Goal: Task Accomplishment & Management: Use online tool/utility

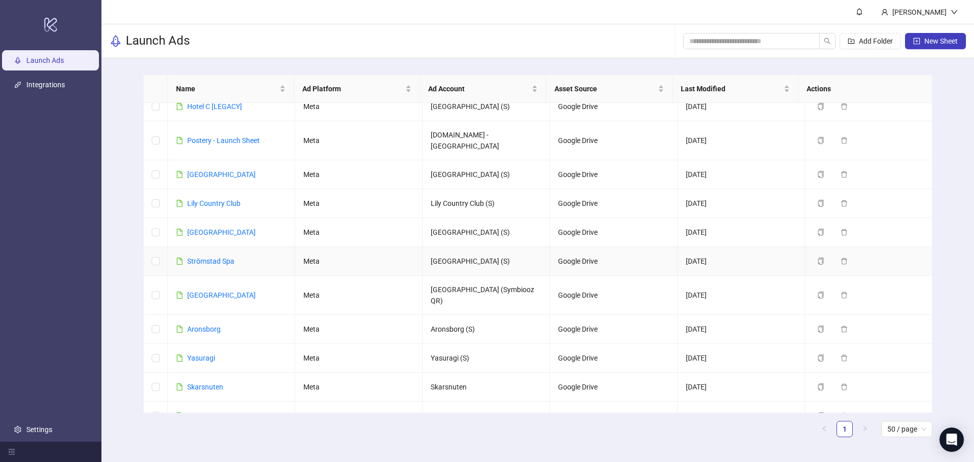
scroll to position [101, 0]
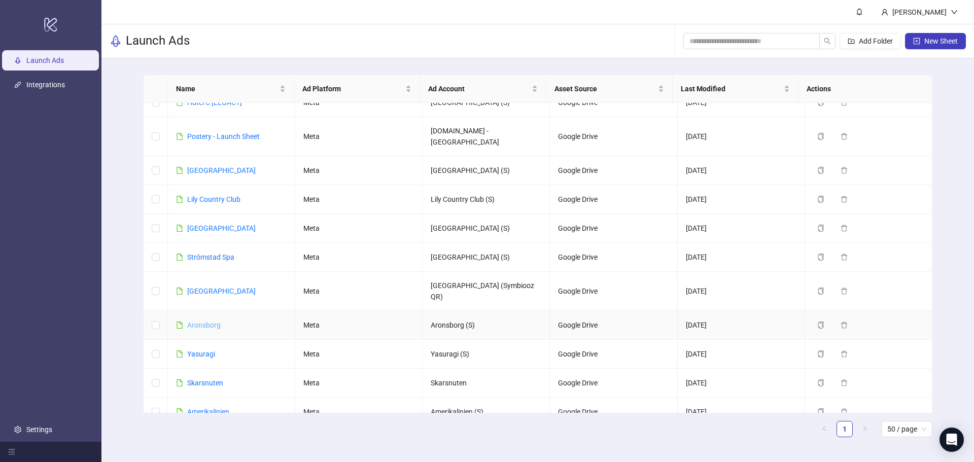
click at [210, 321] on link "Aronsborg" at bounding box center [203, 325] width 33 height 8
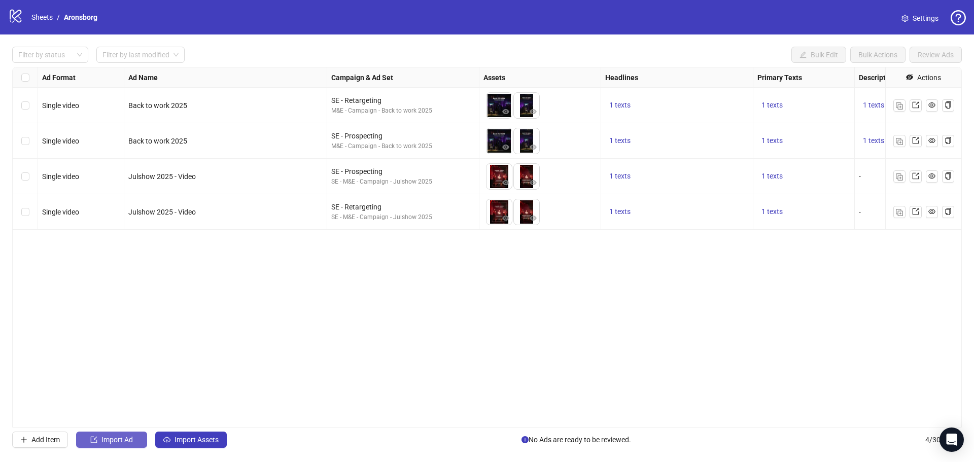
click at [121, 443] on span "Import Ad" at bounding box center [116, 440] width 31 height 8
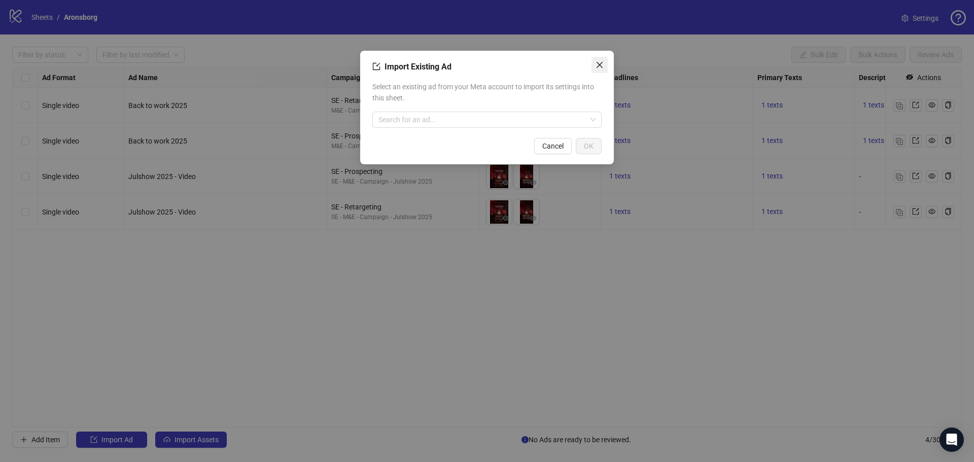
click at [598, 62] on icon "close" at bounding box center [600, 65] width 8 height 8
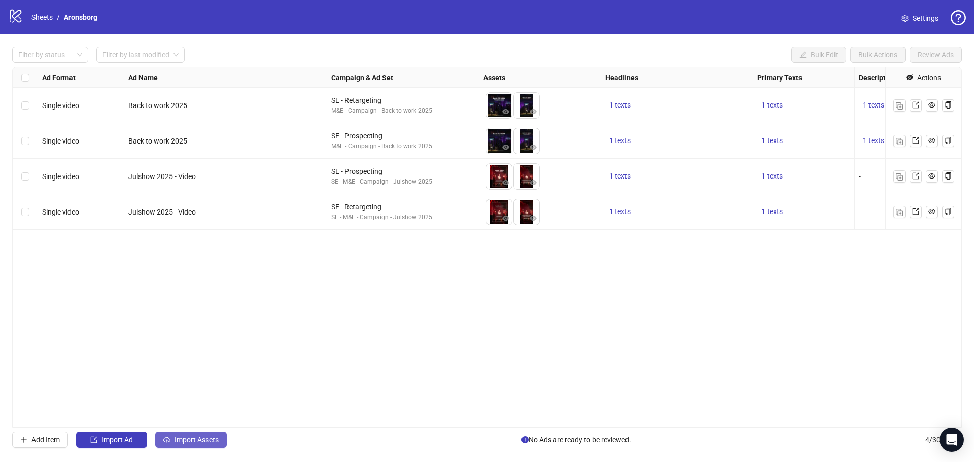
click at [185, 433] on button "Import Assets" at bounding box center [191, 440] width 72 height 16
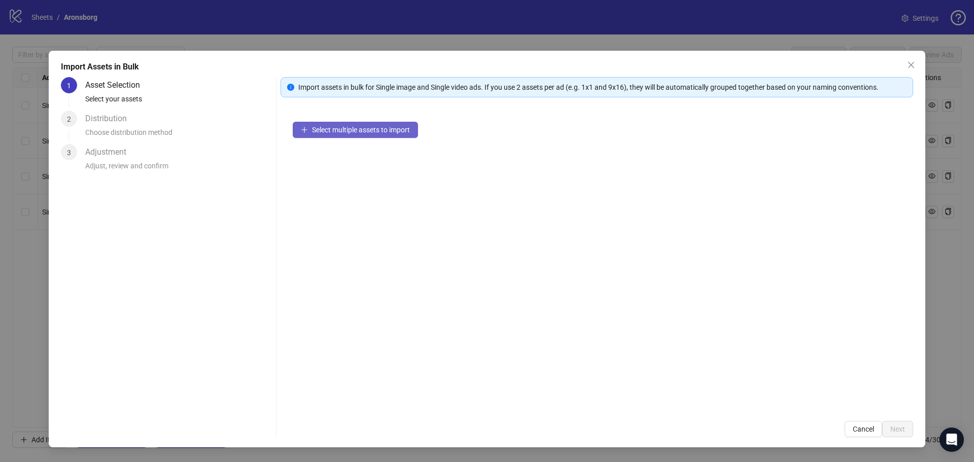
click at [360, 128] on span "Select multiple assets to import" at bounding box center [361, 130] width 98 height 8
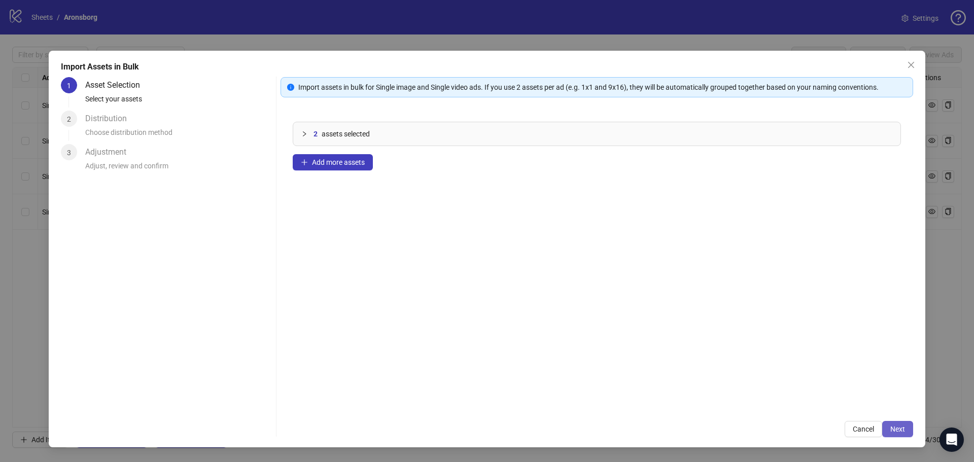
click at [900, 426] on span "Next" at bounding box center [897, 429] width 15 height 8
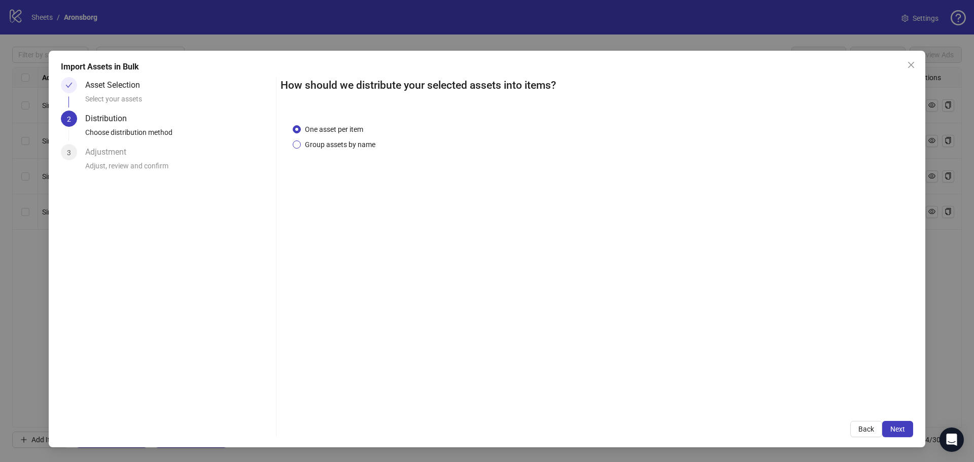
click at [338, 148] on span "Group assets by name" at bounding box center [340, 144] width 79 height 11
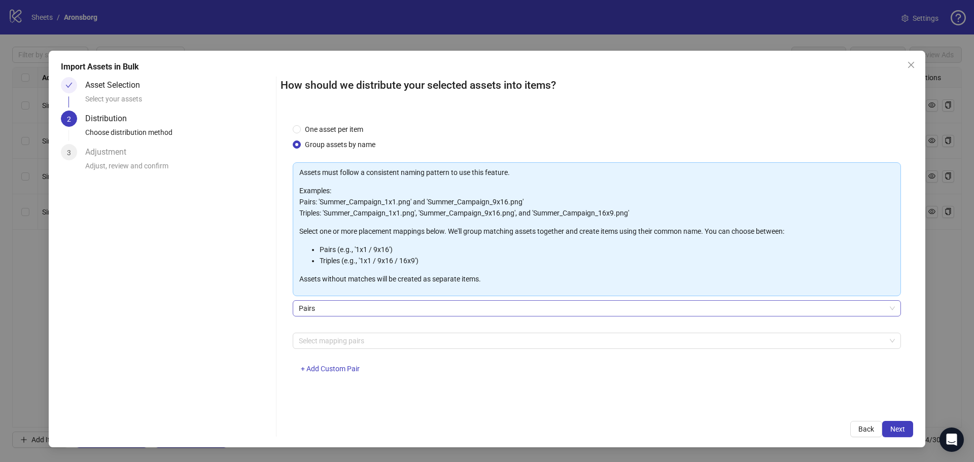
click at [387, 303] on span "Pairs" at bounding box center [597, 308] width 596 height 15
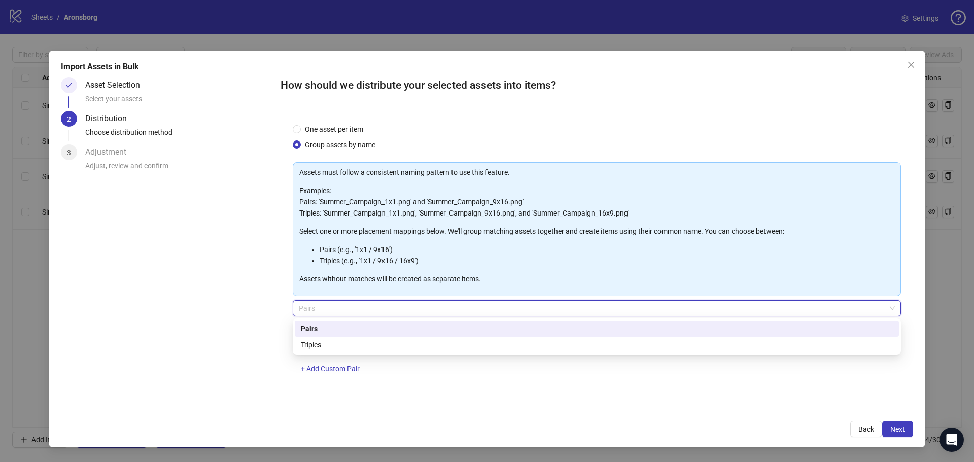
click at [386, 304] on span "Pairs" at bounding box center [597, 308] width 596 height 15
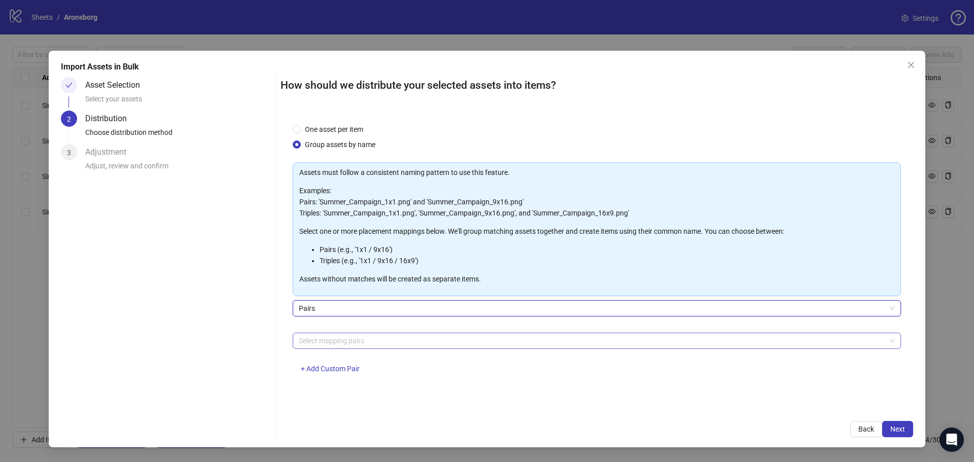
click at [370, 337] on div at bounding box center [592, 341] width 594 height 14
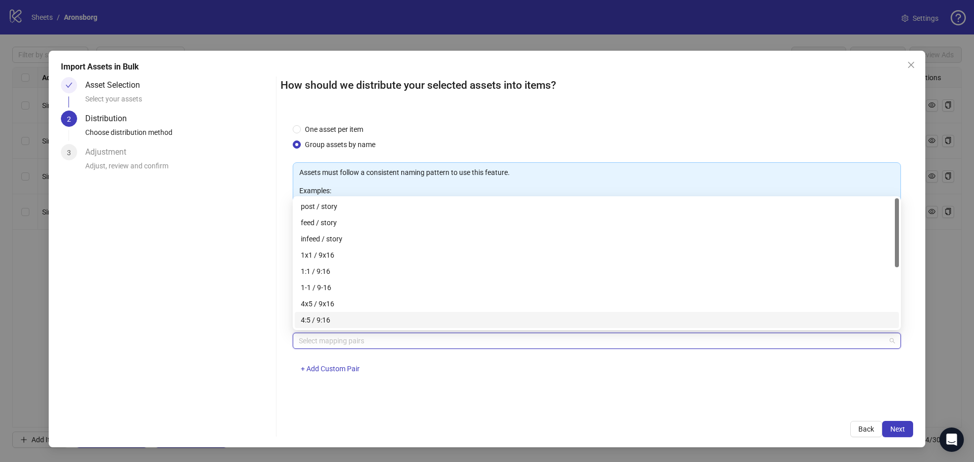
click at [171, 269] on div "Asset Selection Select your assets 2 Distribution Choose distribution method 3 …" at bounding box center [166, 257] width 211 height 360
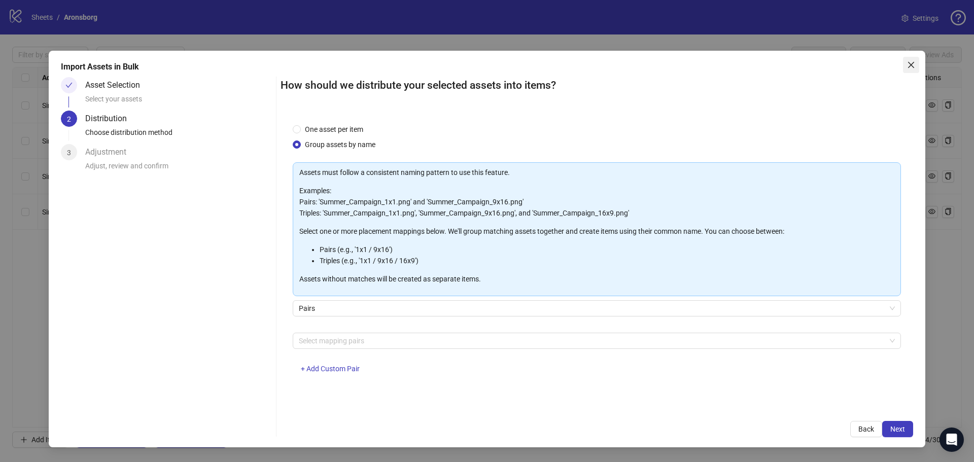
click at [917, 65] on span "Close" at bounding box center [911, 65] width 16 height 8
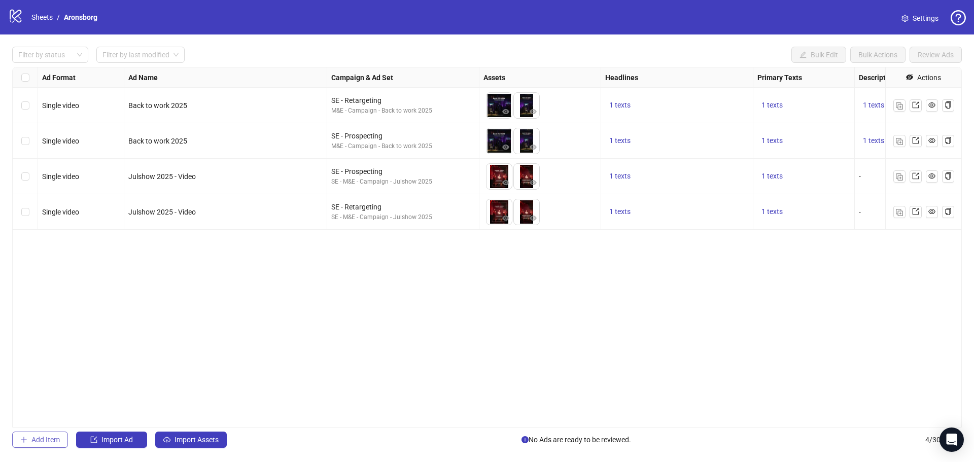
click at [32, 442] on span "Add Item" at bounding box center [45, 440] width 28 height 8
click at [108, 252] on span "Single image" at bounding box center [80, 247] width 65 height 15
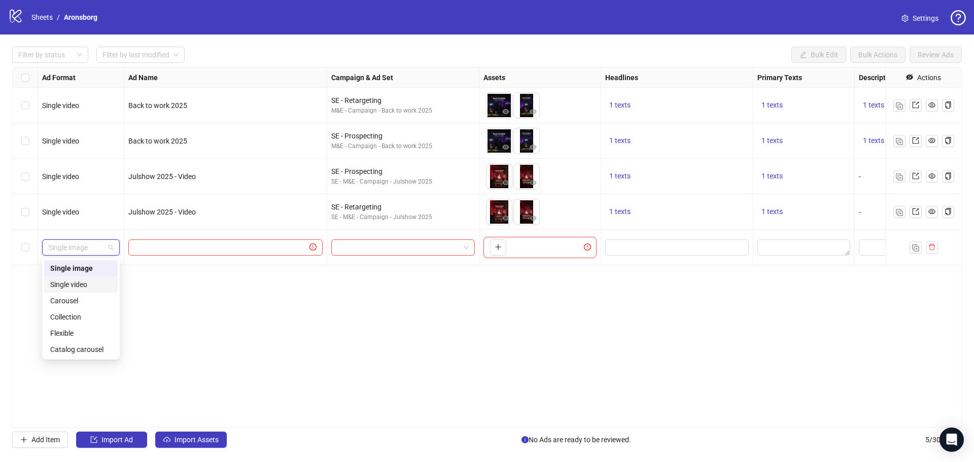
click at [94, 287] on div "Single video" at bounding box center [80, 284] width 61 height 11
click at [199, 236] on div at bounding box center [225, 248] width 203 height 36
click at [199, 246] on input "text" at bounding box center [220, 247] width 173 height 11
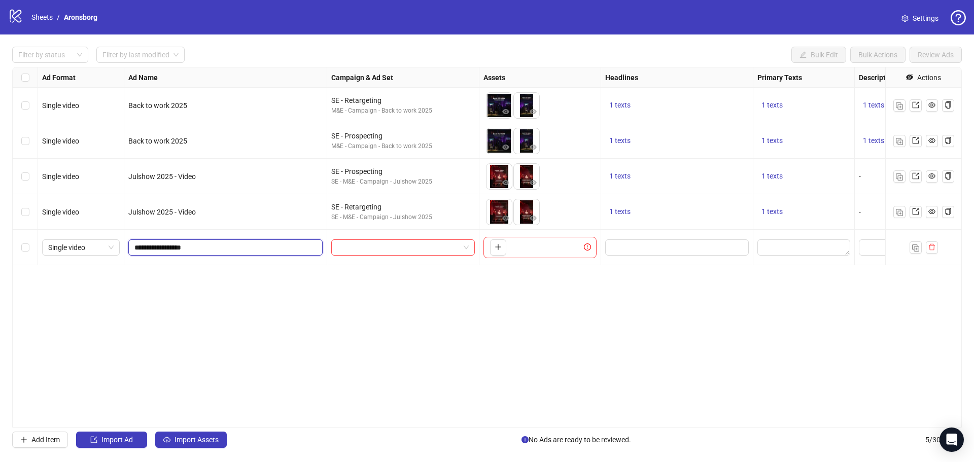
type input "**********"
click at [370, 255] on input "search" at bounding box center [398, 247] width 122 height 15
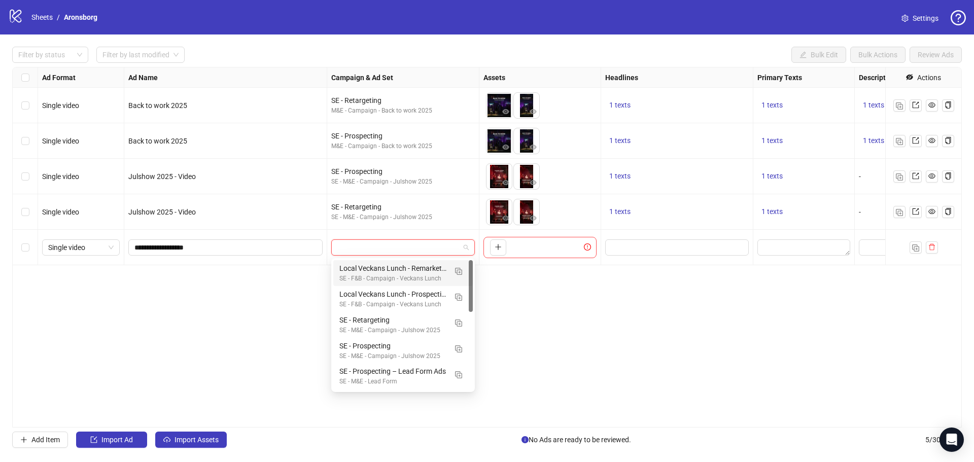
click at [274, 320] on div "Ad Format Ad Name Campaign & Ad Set Assets Headlines Primary Texts Descriptions…" at bounding box center [487, 247] width 950 height 361
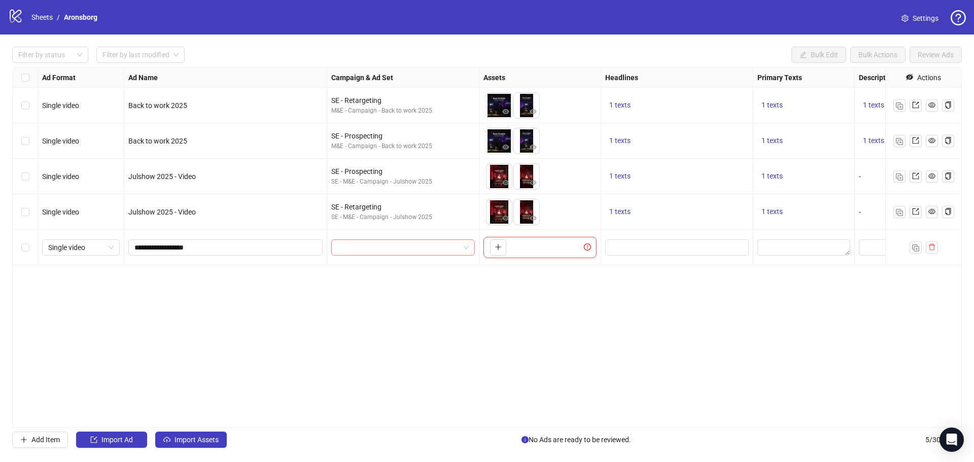
click at [419, 249] on input "search" at bounding box center [398, 247] width 122 height 15
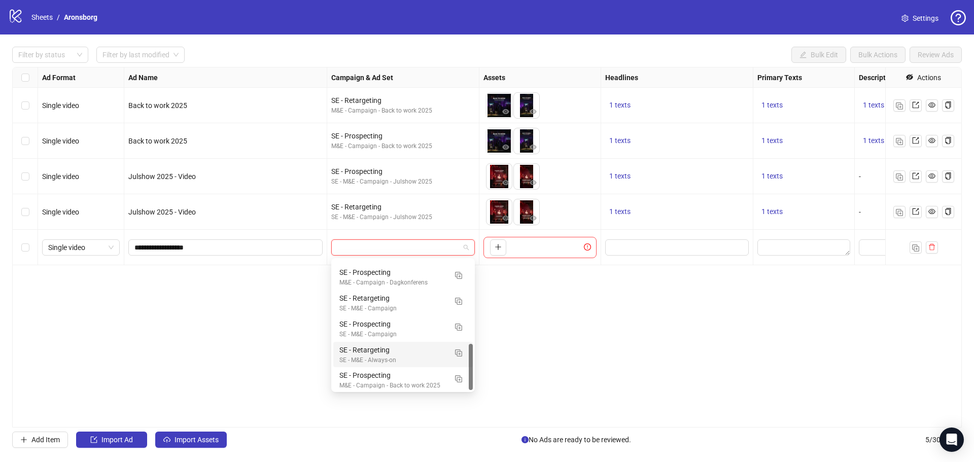
scroll to position [232, 0]
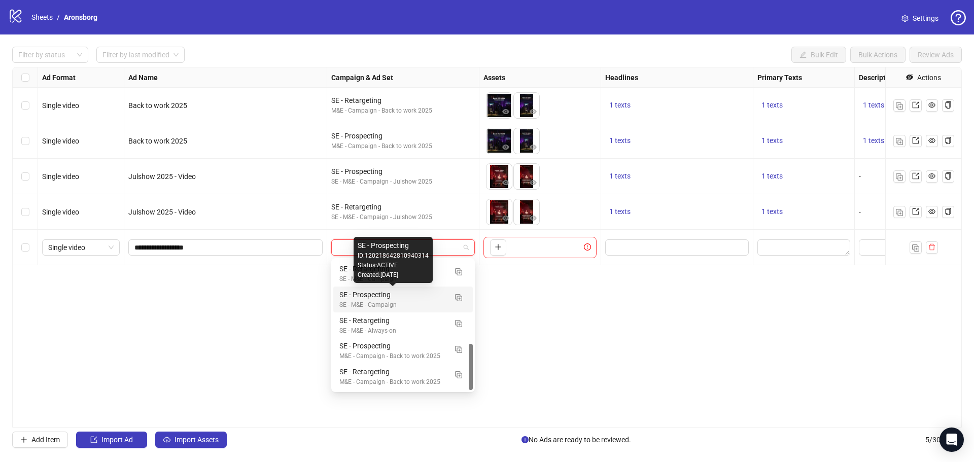
click at [424, 293] on div "SE - Prospecting" at bounding box center [392, 294] width 107 height 11
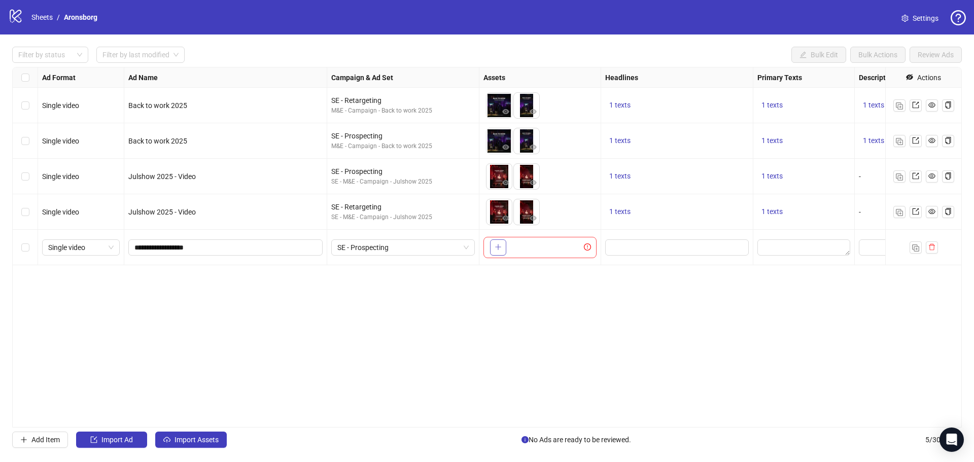
click at [497, 249] on icon "plus" at bounding box center [498, 247] width 7 height 7
click at [522, 245] on button "button" at bounding box center [526, 247] width 16 height 16
click at [437, 321] on div "Ad Format Ad Name Campaign & Ad Set Assets Headlines Primary Texts Descriptions…" at bounding box center [487, 247] width 950 height 361
click at [442, 306] on div "Ad Format Ad Name Campaign & Ad Set Assets Headlines Primary Texts Descriptions…" at bounding box center [487, 247] width 950 height 361
click at [172, 309] on div "Ad Format Ad Name Campaign & Ad Set Assets Headlines Primary Texts Descriptions…" at bounding box center [487, 247] width 950 height 361
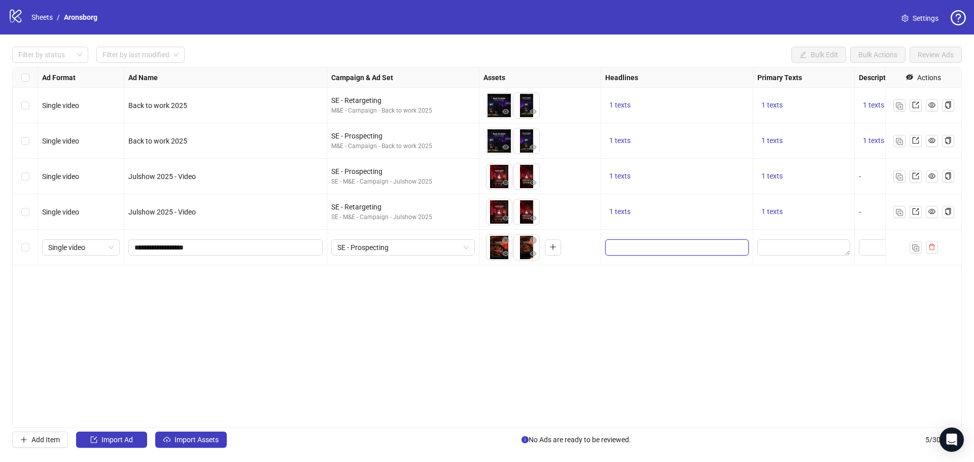
click at [638, 250] on input "Edit values" at bounding box center [675, 247] width 129 height 11
type input "**********"
click at [500, 317] on div "Ad Format Ad Name Campaign & Ad Set Assets Headlines Primary Texts Descriptions…" at bounding box center [487, 247] width 950 height 361
click at [807, 250] on textarea "Edit values" at bounding box center [803, 247] width 93 height 16
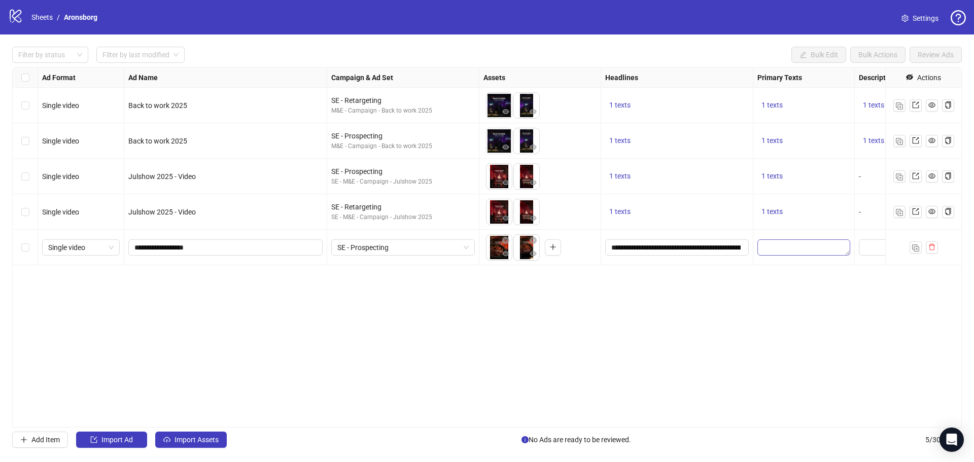
type textarea "**********"
drag, startPoint x: 652, startPoint y: 353, endPoint x: 554, endPoint y: 312, distance: 106.7
click at [554, 312] on div "Ad Format Ad Name Campaign & Ad Set Assets Headlines Primary Texts Descriptions…" at bounding box center [487, 247] width 950 height 361
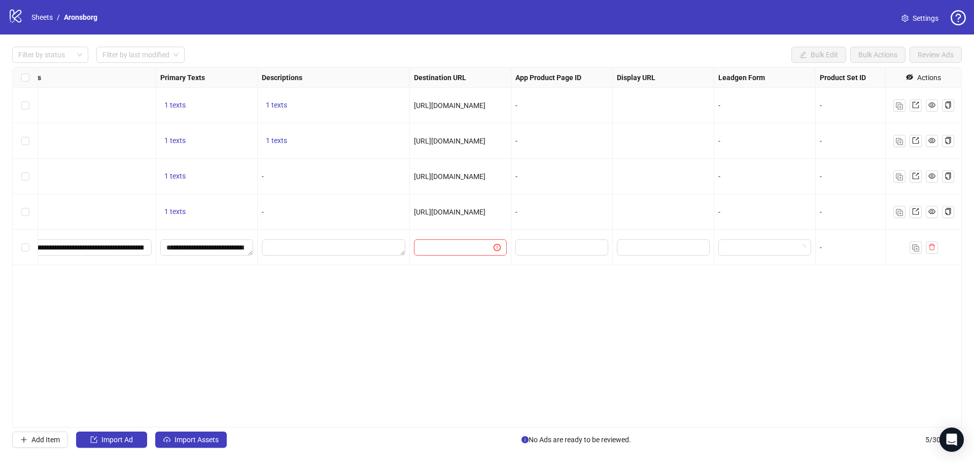
scroll to position [0, 656]
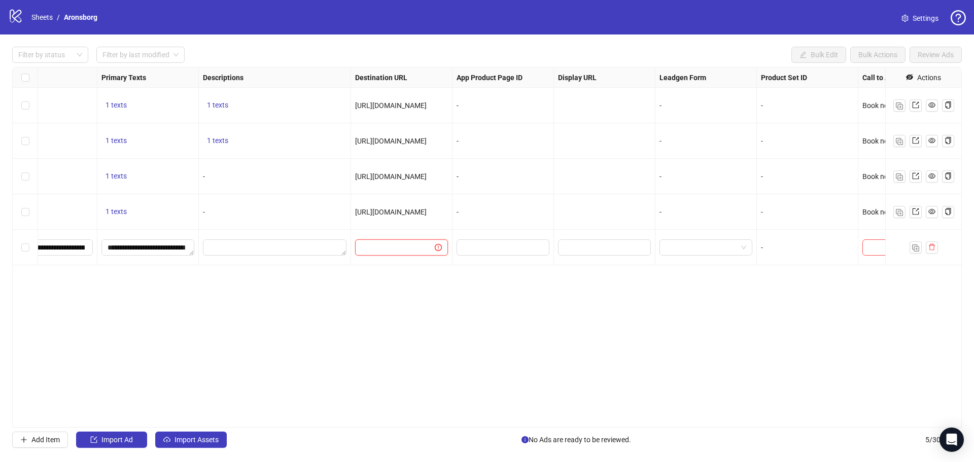
click at [420, 250] on input "text" at bounding box center [390, 247] width 59 height 11
paste input "**********"
type input "**********"
click at [401, 316] on div "Ad Format Ad Name Campaign & Ad Set Assets Headlines Primary Texts Descriptions…" at bounding box center [487, 247] width 950 height 361
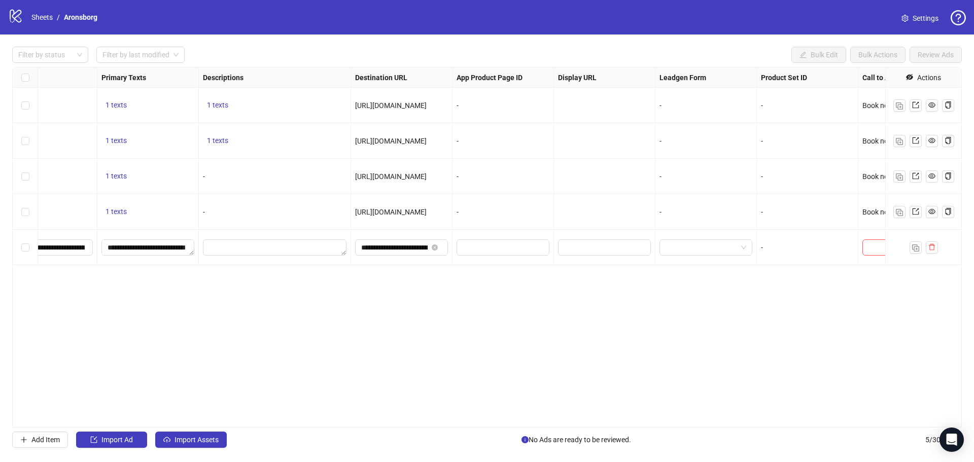
scroll to position [0, 710]
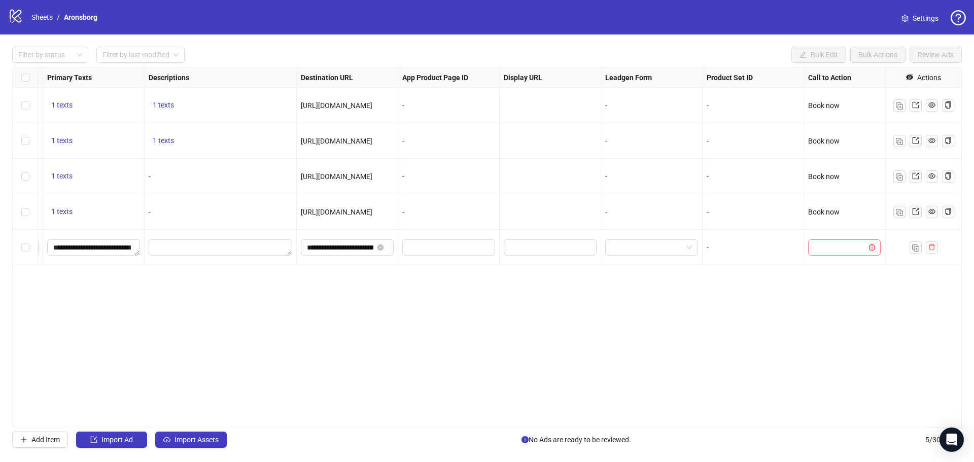
click at [855, 253] on input "search" at bounding box center [839, 247] width 51 height 15
click at [854, 296] on div "Book now" at bounding box center [844, 300] width 56 height 11
click at [647, 307] on div "Ad Format Ad Name Campaign & Ad Set Assets Headlines Primary Texts Descriptions…" at bounding box center [487, 247] width 950 height 361
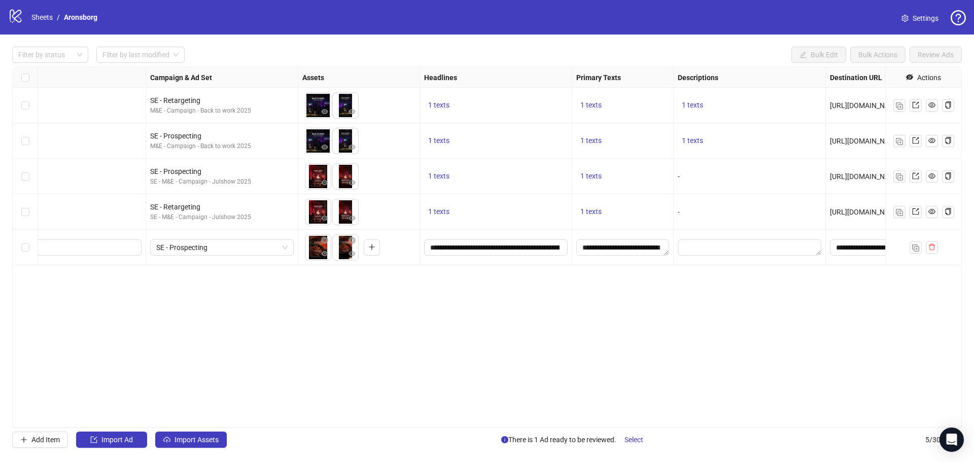
scroll to position [0, 0]
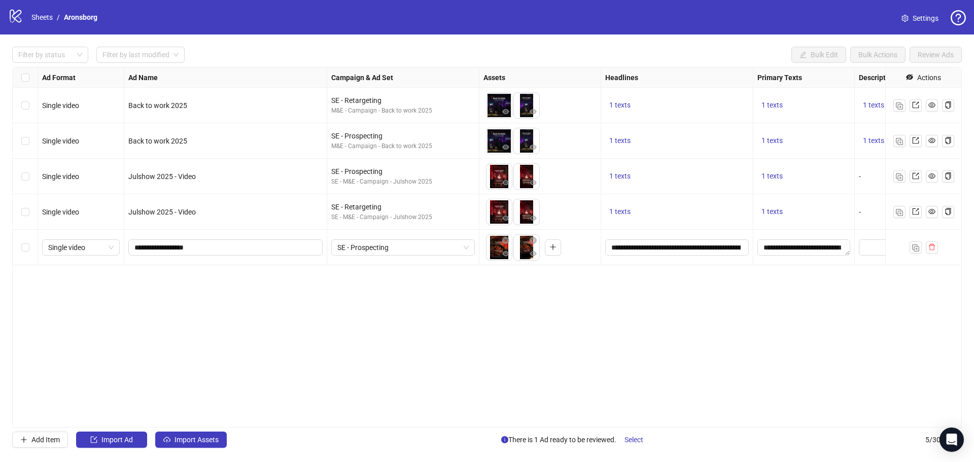
click at [355, 284] on div "Ad Format Ad Name Campaign & Ad Set Assets Headlines Primary Texts Descriptions…" at bounding box center [487, 247] width 950 height 361
click at [19, 249] on div "Select row 5" at bounding box center [25, 248] width 25 height 36
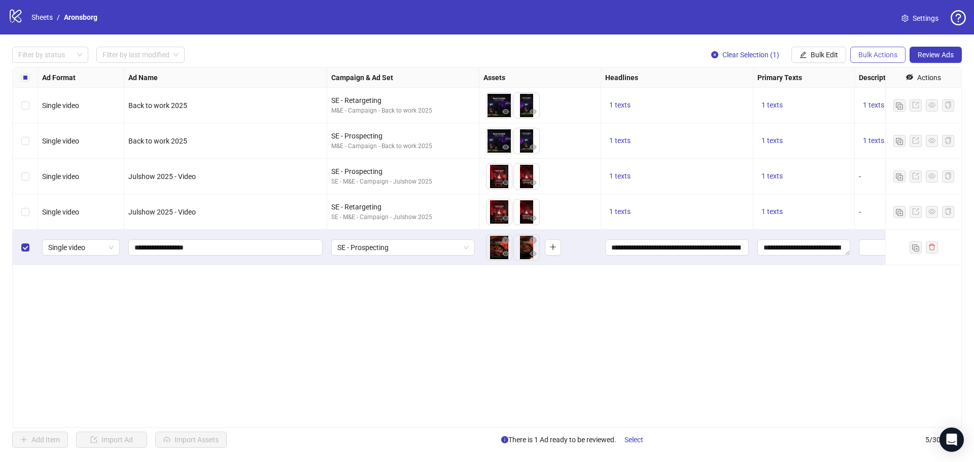
click at [888, 55] on span "Bulk Actions" at bounding box center [877, 55] width 39 height 8
click at [886, 102] on li "Duplicate with assets" at bounding box center [892, 108] width 82 height 16
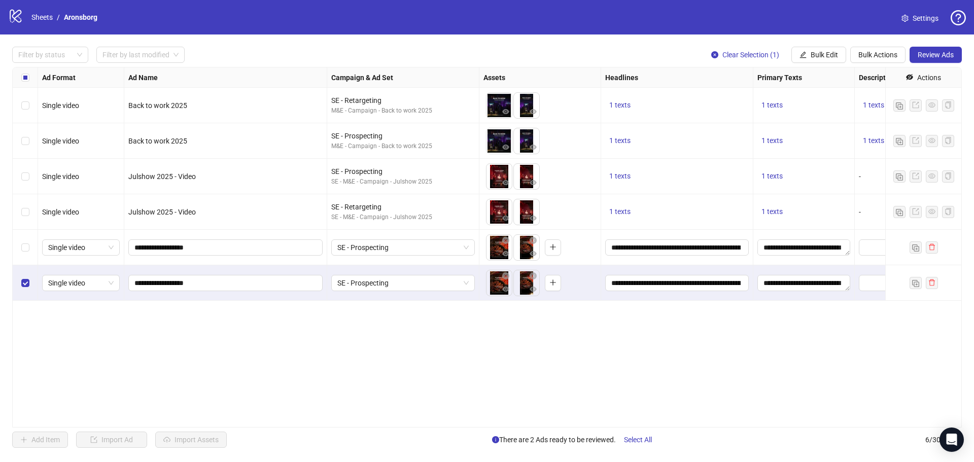
click at [327, 357] on div "Ad Format Ad Name Campaign & Ad Set Assets Headlines Primary Texts Descriptions…" at bounding box center [487, 247] width 950 height 361
click at [450, 281] on span "SE - Prospecting" at bounding box center [402, 282] width 131 height 15
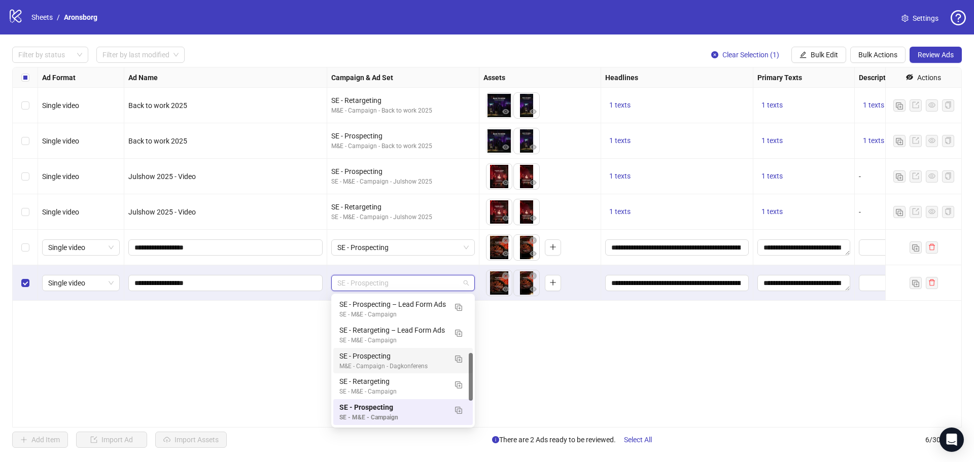
scroll to position [232, 0]
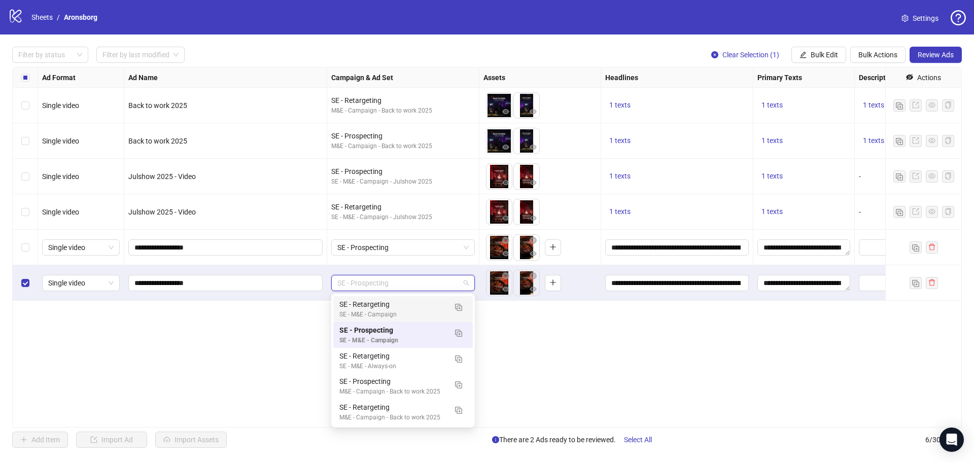
click at [409, 307] on div "SE - Retargeting" at bounding box center [392, 304] width 107 height 11
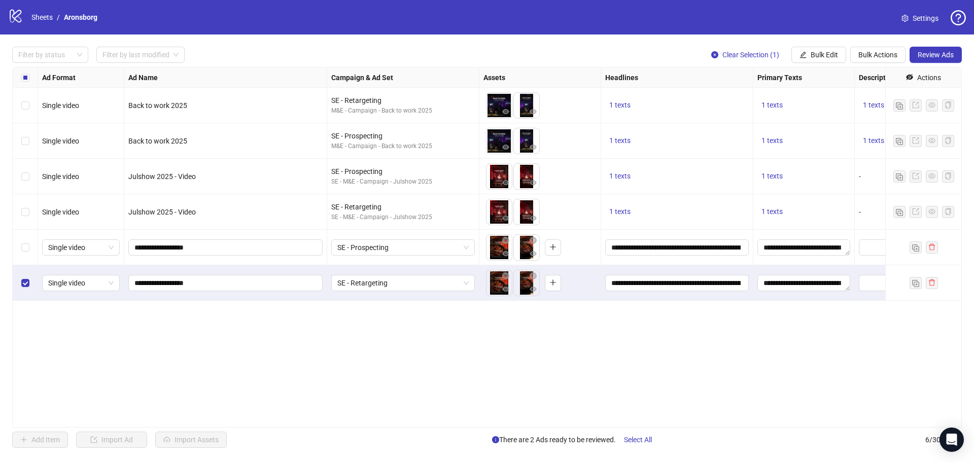
click at [260, 344] on div "Ad Format Ad Name Campaign & Ad Set Assets Headlines Primary Texts Descriptions…" at bounding box center [487, 247] width 950 height 361
click at [33, 285] on div "Select row 6" at bounding box center [25, 283] width 25 height 36
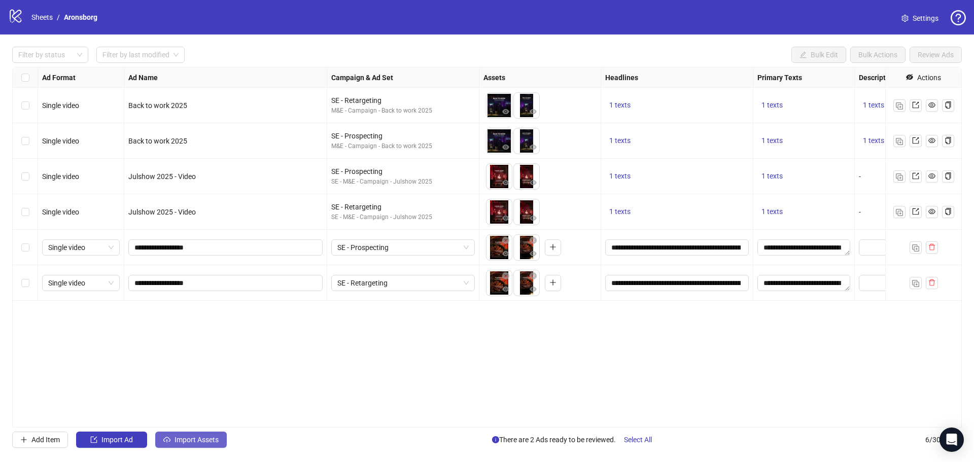
click at [175, 437] on span "Import Assets" at bounding box center [197, 440] width 44 height 8
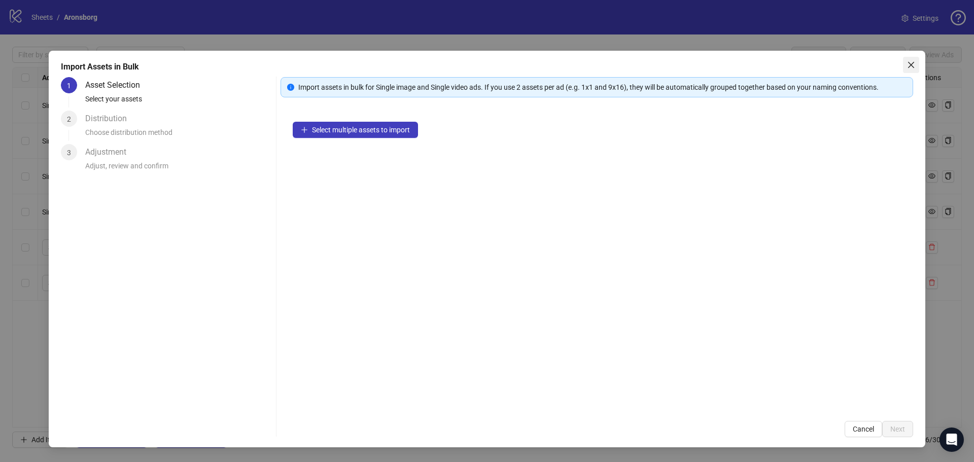
click at [912, 63] on icon "close" at bounding box center [911, 65] width 8 height 8
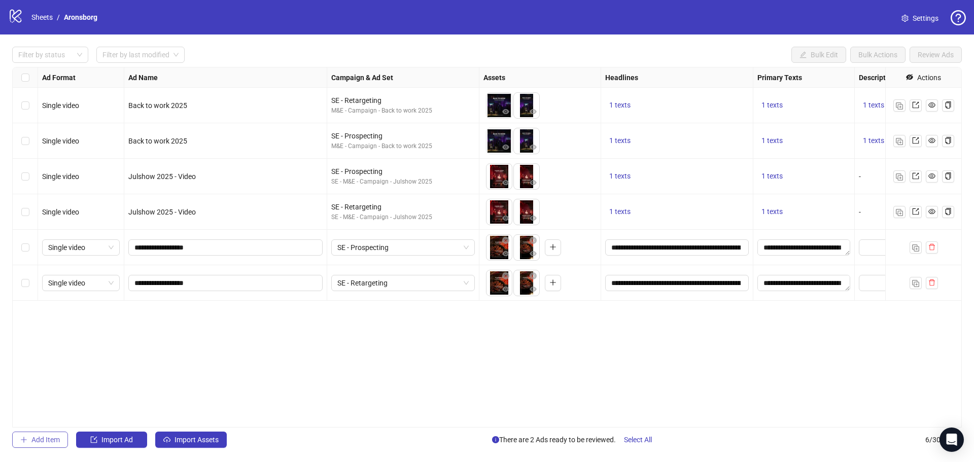
click at [39, 440] on span "Add Item" at bounding box center [45, 440] width 28 height 8
click at [93, 320] on span "Single image" at bounding box center [80, 318] width 65 height 15
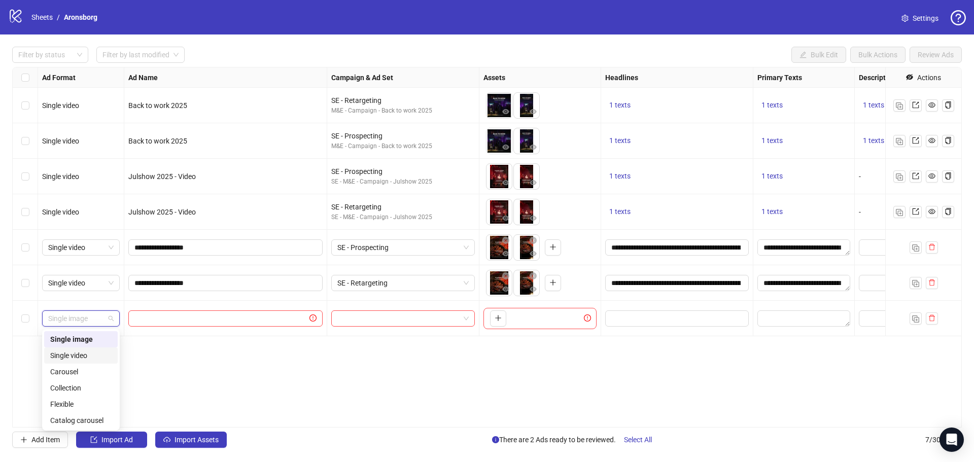
click at [92, 357] on div "Single video" at bounding box center [80, 355] width 61 height 11
click at [171, 319] on input "text" at bounding box center [220, 318] width 173 height 11
click at [218, 277] on span "**********" at bounding box center [225, 283] width 194 height 16
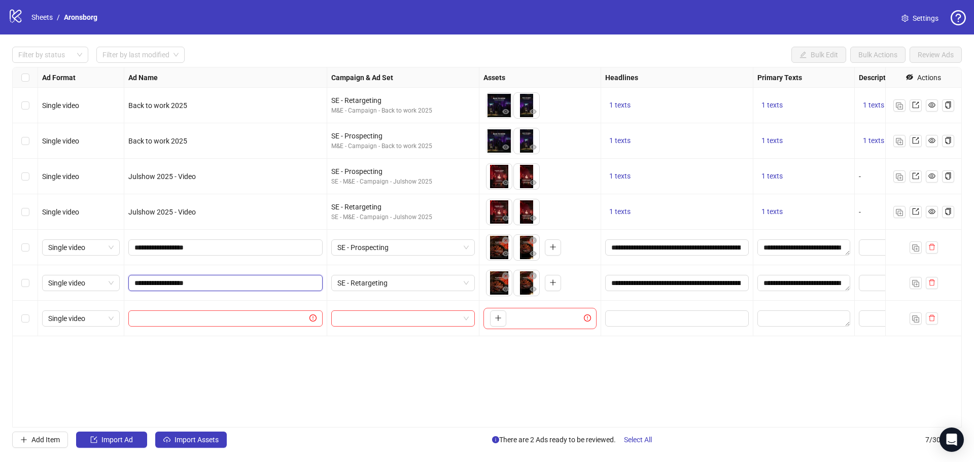
click at [218, 280] on input "**********" at bounding box center [224, 283] width 180 height 11
click at [200, 321] on input "text" at bounding box center [220, 318] width 173 height 11
paste input "**********"
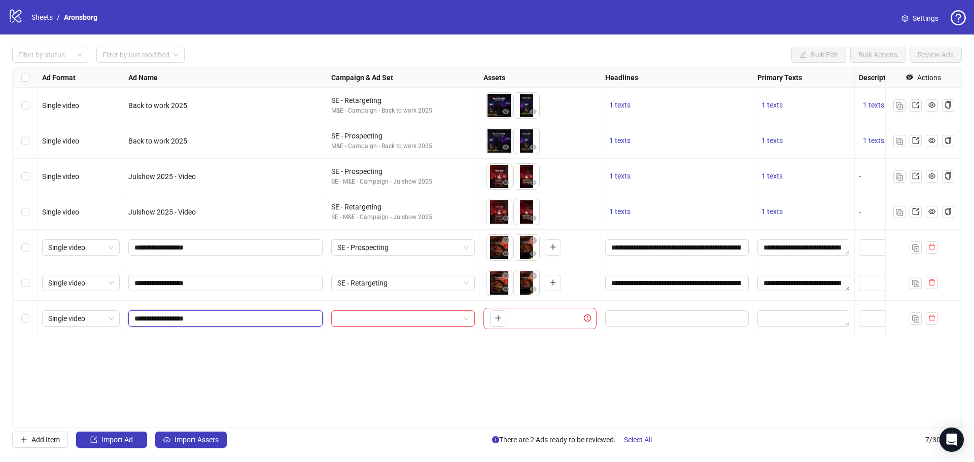
click at [168, 317] on input "**********" at bounding box center [224, 318] width 180 height 11
type input "**********"
click at [239, 363] on div "Ad Format Ad Name Campaign & Ad Set Assets Headlines Primary Texts Descriptions…" at bounding box center [487, 247] width 950 height 361
click at [381, 320] on input "search" at bounding box center [398, 318] width 122 height 15
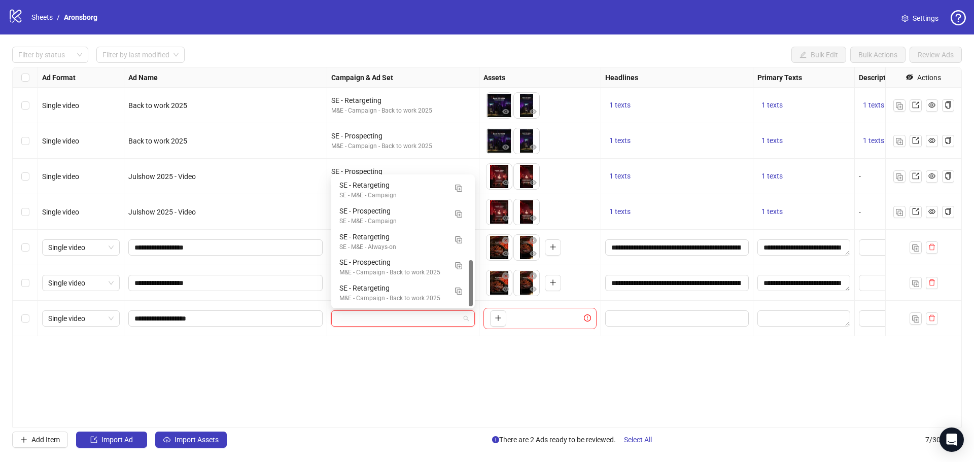
drag, startPoint x: 389, startPoint y: 279, endPoint x: 343, endPoint y: 358, distance: 91.4
drag, startPoint x: 343, startPoint y: 358, endPoint x: 307, endPoint y: 367, distance: 37.2
click at [306, 368] on div "Ad Format Ad Name Campaign & Ad Set Assets Headlines Primary Texts Descriptions…" at bounding box center [487, 247] width 950 height 361
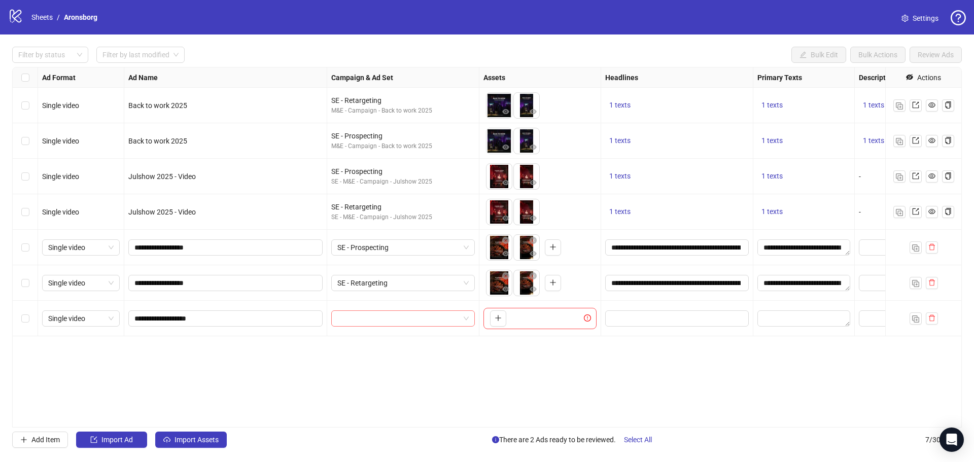
click at [380, 320] on input "search" at bounding box center [398, 318] width 122 height 15
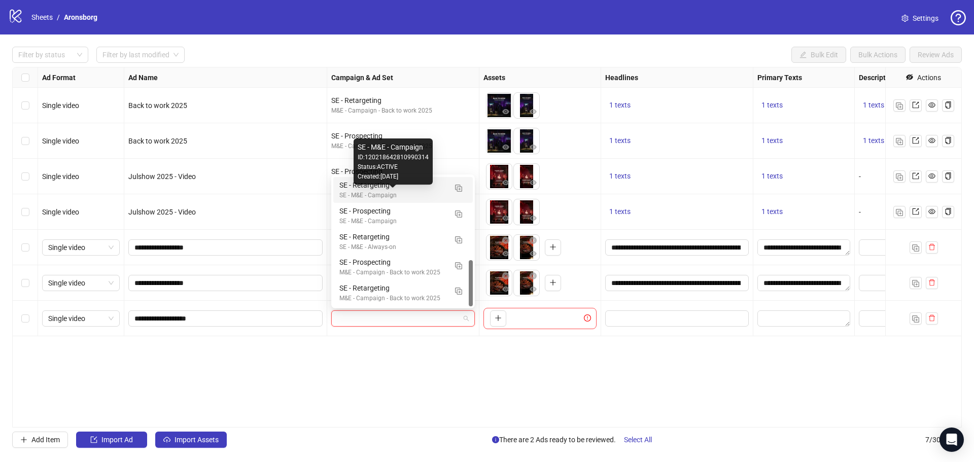
click at [422, 191] on div "SE - M&E - Campaign" at bounding box center [392, 196] width 107 height 10
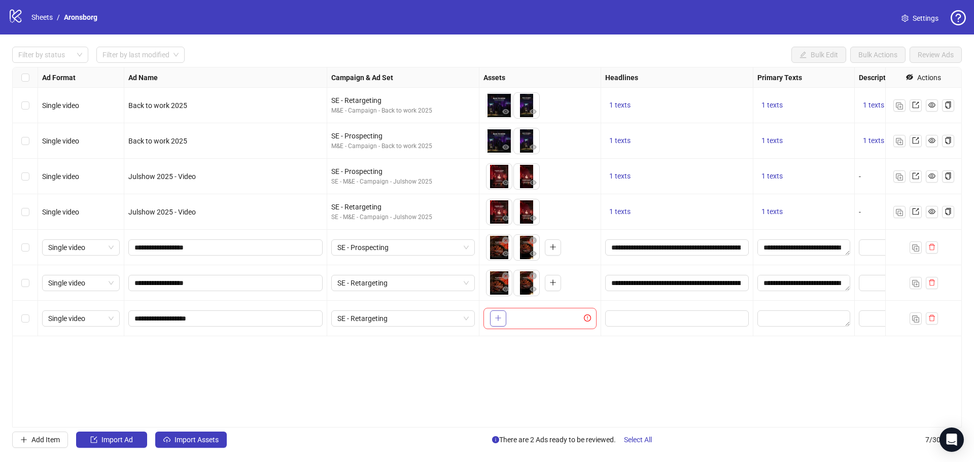
click at [500, 321] on icon "plus" at bounding box center [498, 318] width 7 height 7
click at [521, 322] on button "button" at bounding box center [526, 319] width 16 height 16
click at [683, 319] on input "Edit values" at bounding box center [675, 318] width 129 height 11
click at [492, 377] on div "Ad Format Ad Name Campaign & Ad Set Assets Headlines Primary Texts Descriptions…" at bounding box center [487, 247] width 950 height 361
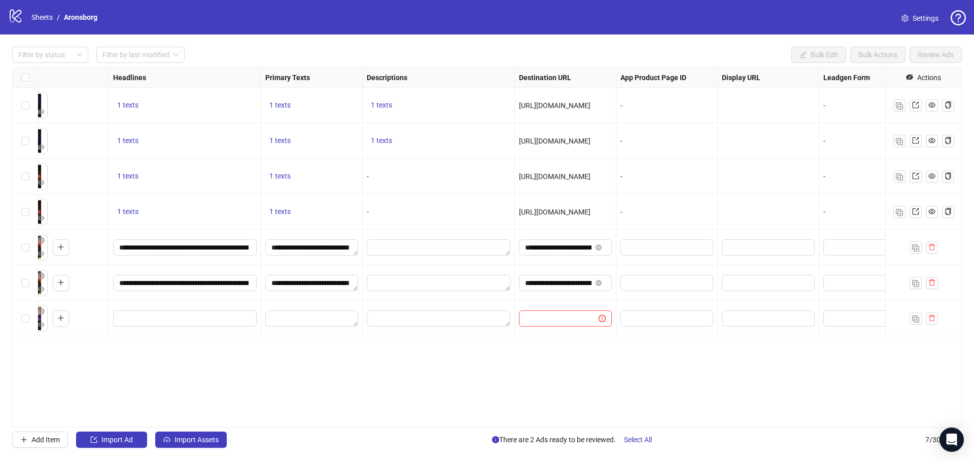
scroll to position [0, 542]
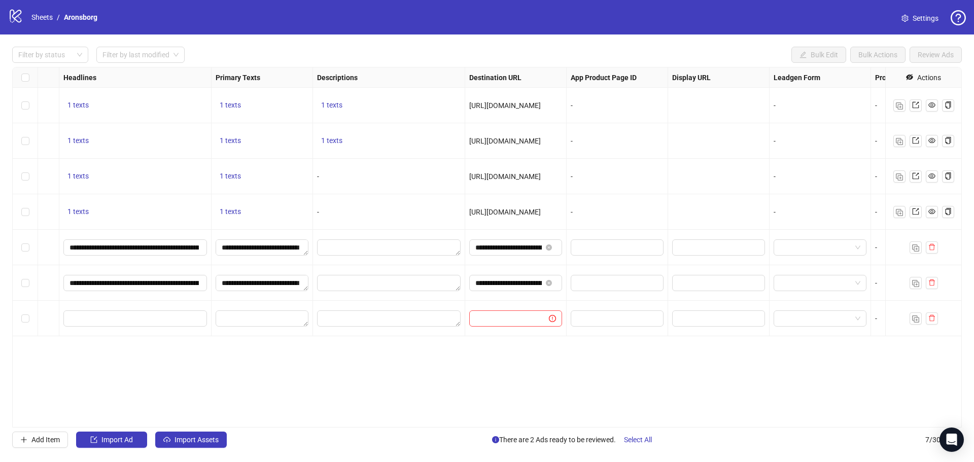
click at [508, 308] on div at bounding box center [515, 319] width 101 height 36
click at [512, 314] on input "text" at bounding box center [504, 318] width 59 height 11
paste input "**********"
type input "**********"
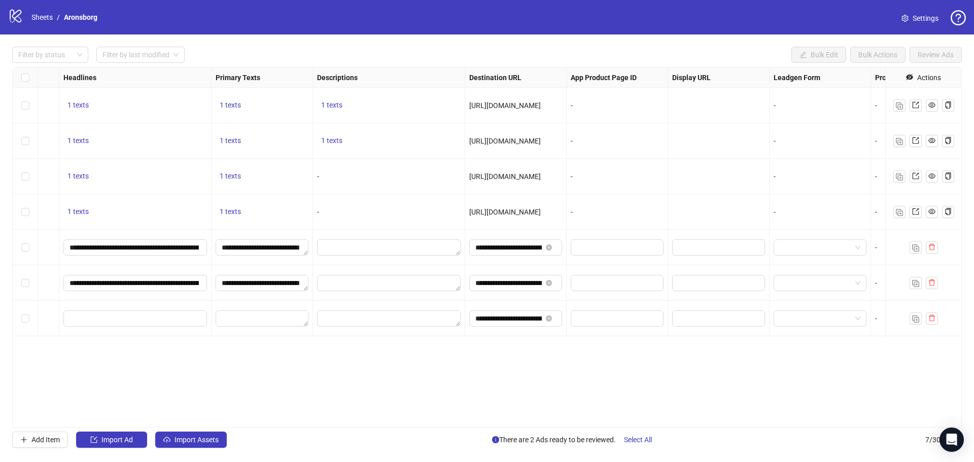
click at [493, 371] on div "Ad Format Ad Name Campaign & Ad Set Assets Headlines Primary Texts Descriptions…" at bounding box center [487, 247] width 950 height 361
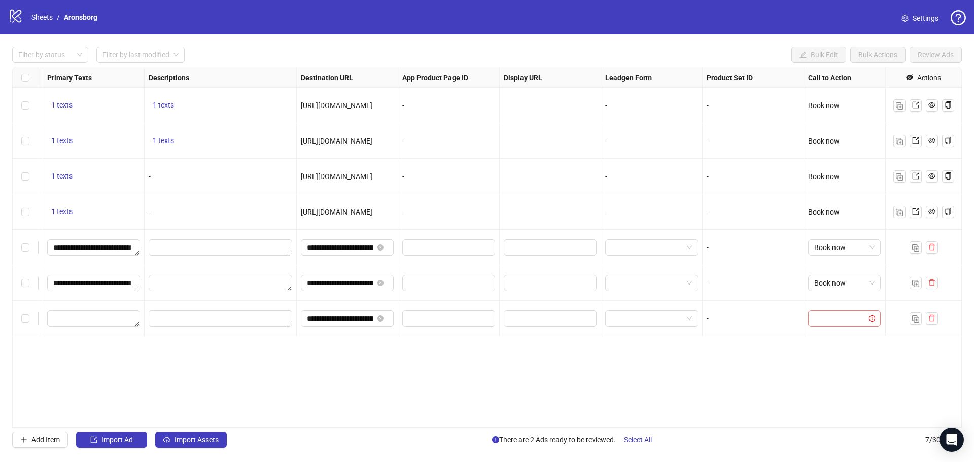
click at [835, 322] on input "search" at bounding box center [839, 318] width 51 height 15
click at [843, 218] on div "Book now" at bounding box center [844, 217] width 56 height 11
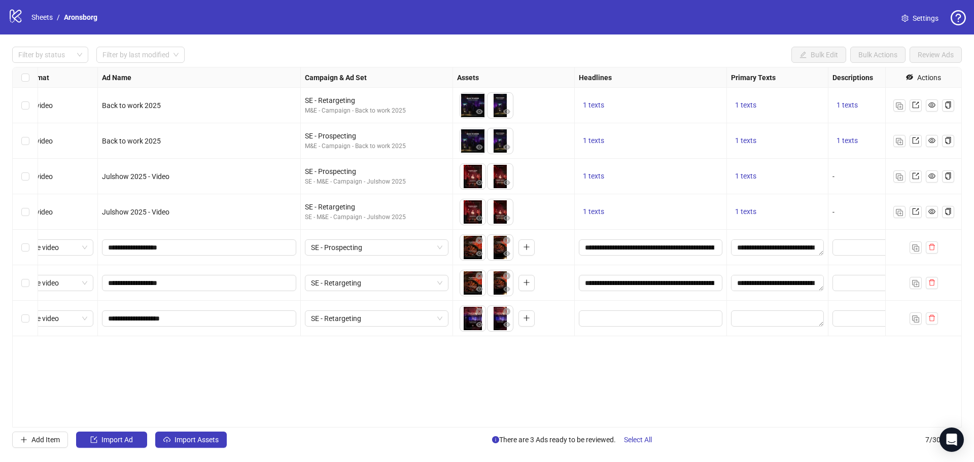
scroll to position [0, 261]
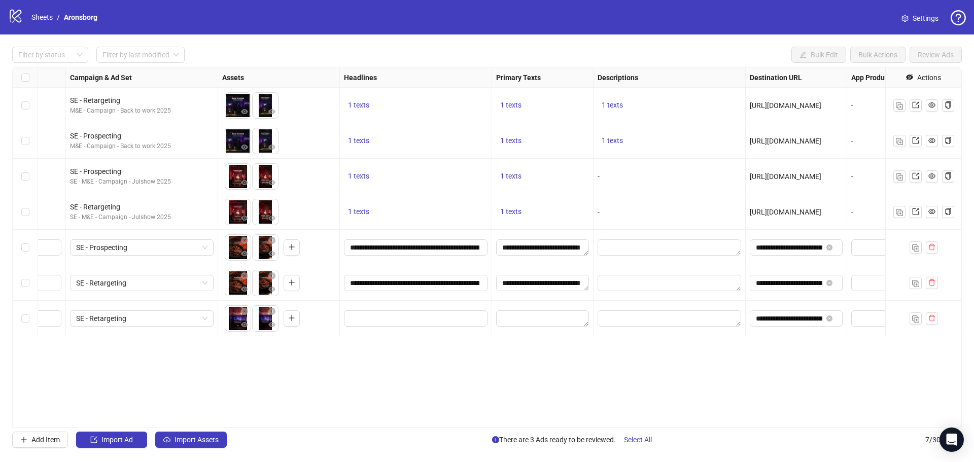
click at [564, 394] on div "Ad Format Ad Name Campaign & Ad Set Assets Headlines Primary Texts Descriptions…" at bounding box center [487, 247] width 950 height 361
click at [442, 320] on input "Edit values" at bounding box center [414, 318] width 129 height 11
type input "**********"
click at [313, 386] on div "Ad Format Ad Name Campaign & Ad Set Assets Headlines Primary Texts Descriptions…" at bounding box center [487, 247] width 950 height 361
click at [567, 319] on textarea "Edit values" at bounding box center [542, 319] width 93 height 16
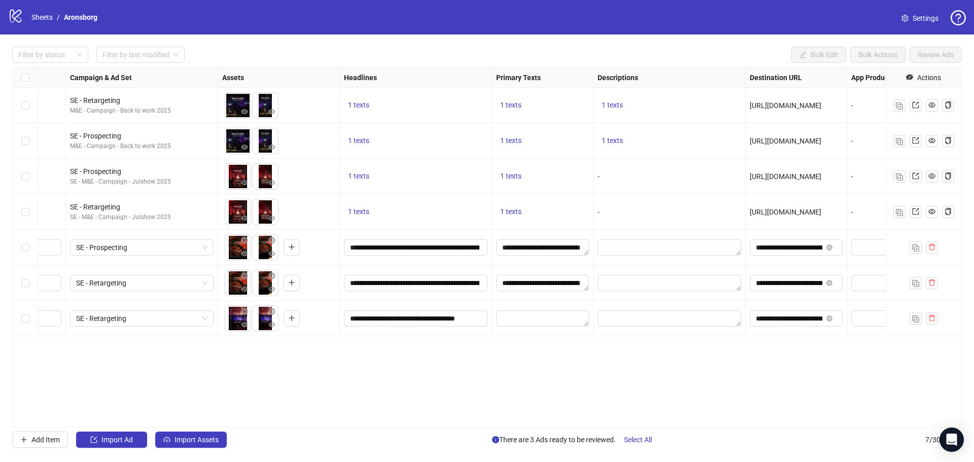
type textarea "**********"
click at [430, 364] on div "Ad Format Ad Name Campaign & Ad Set Assets Headlines Primary Texts Descriptions…" at bounding box center [487, 247] width 950 height 361
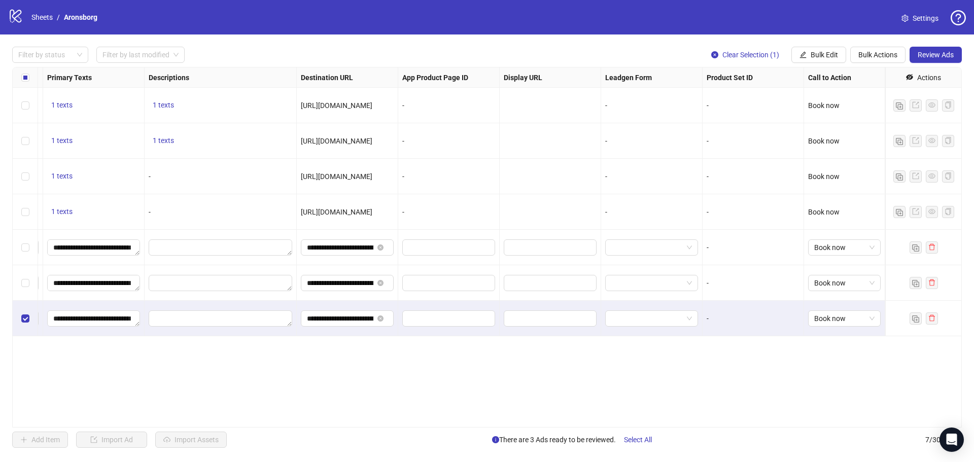
scroll to position [0, 0]
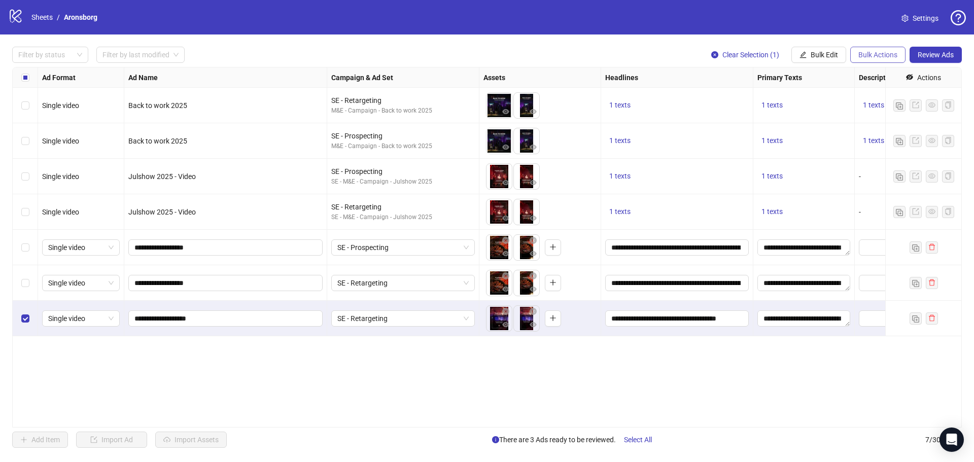
click at [892, 59] on span "Bulk Actions" at bounding box center [877, 55] width 39 height 8
click at [893, 111] on span "Duplicate with assets" at bounding box center [892, 107] width 70 height 11
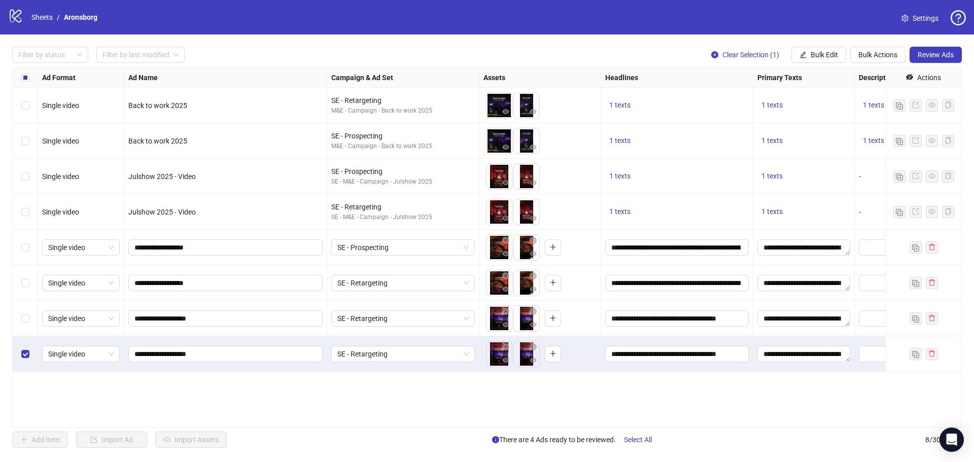
click at [354, 402] on div "Ad Format Ad Name Campaign & Ad Set Assets Headlines Primary Texts Descriptions…" at bounding box center [487, 247] width 950 height 361
click at [458, 356] on span "SE - Retargeting" at bounding box center [402, 354] width 131 height 15
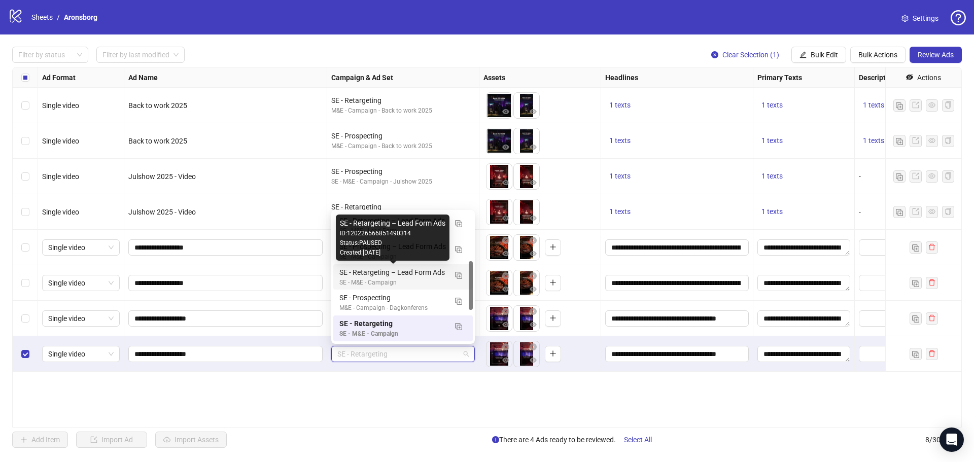
scroll to position [180, 0]
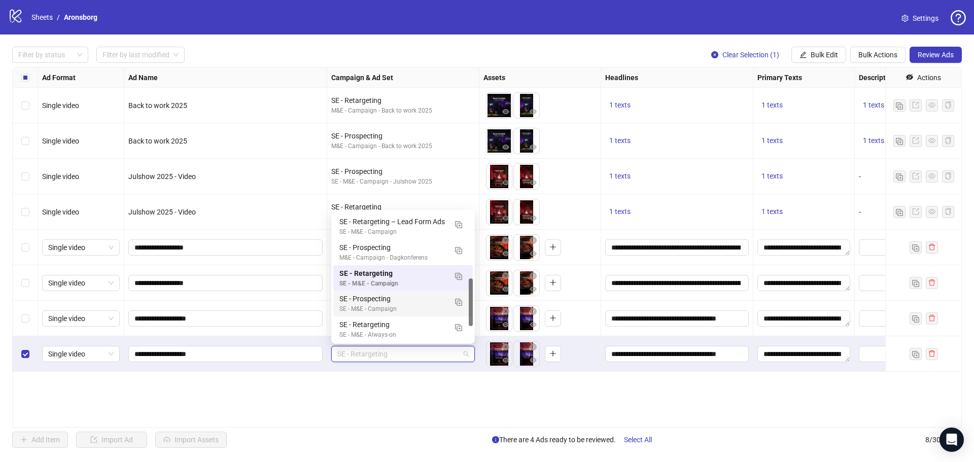
click at [428, 306] on div "SE - M&E - Campaign" at bounding box center [392, 309] width 107 height 10
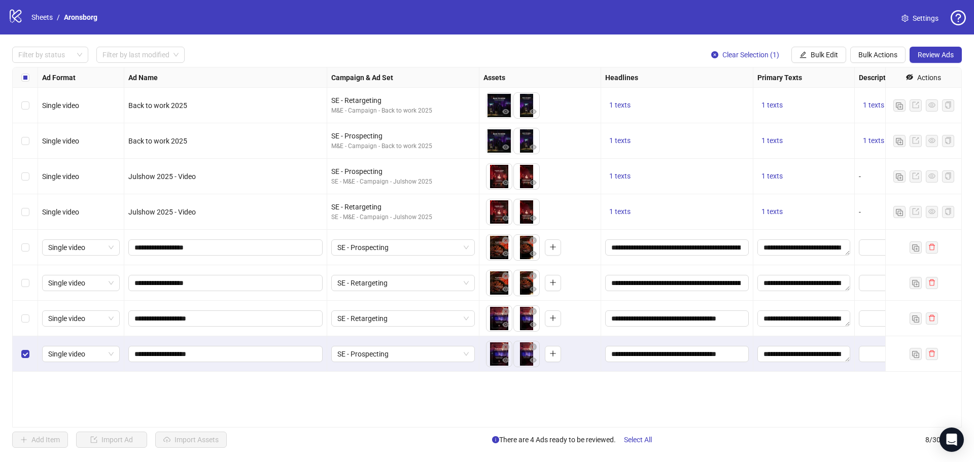
click at [352, 394] on div "Ad Format Ad Name Campaign & Ad Set Assets Headlines Primary Texts Descriptions…" at bounding box center [487, 247] width 950 height 361
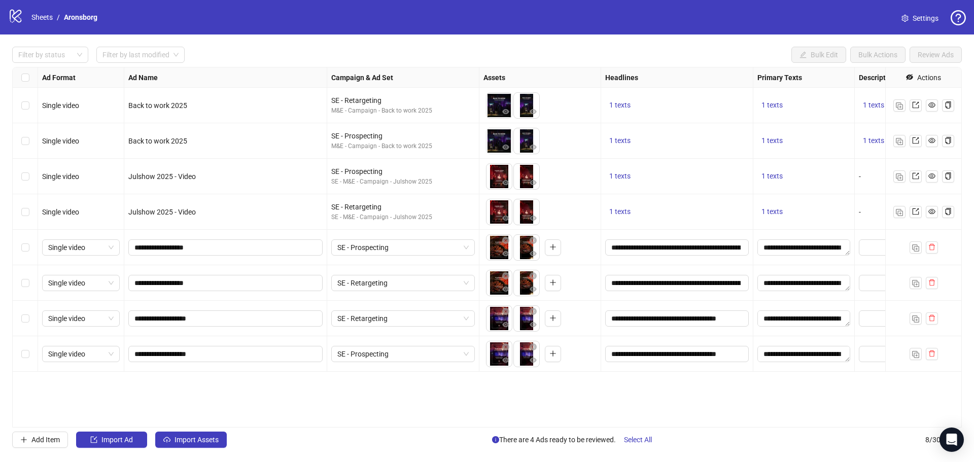
click at [25, 241] on div "Select row 5" at bounding box center [25, 248] width 25 height 36
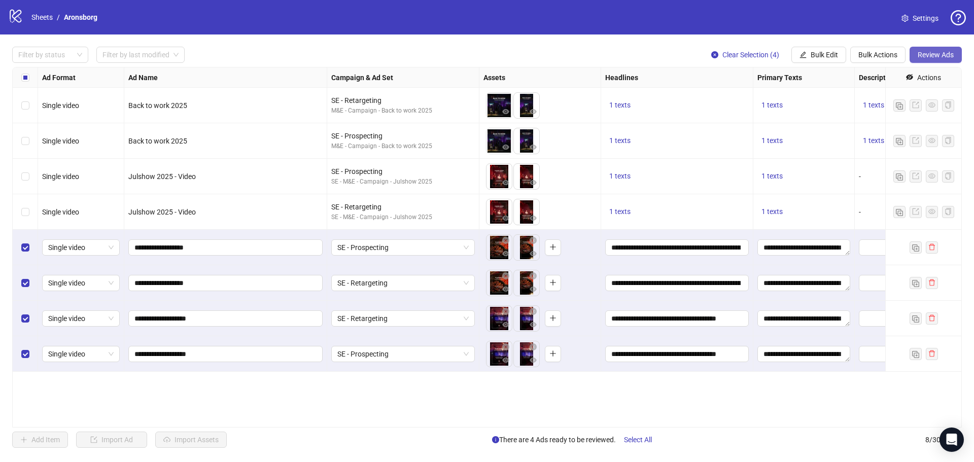
click at [937, 47] on div "Filter by status Filter by last modified Clear Selection (4) Bulk Edit Bulk Act…" at bounding box center [487, 248] width 974 height 426
click at [936, 53] on span "Review Ads" at bounding box center [936, 55] width 36 height 8
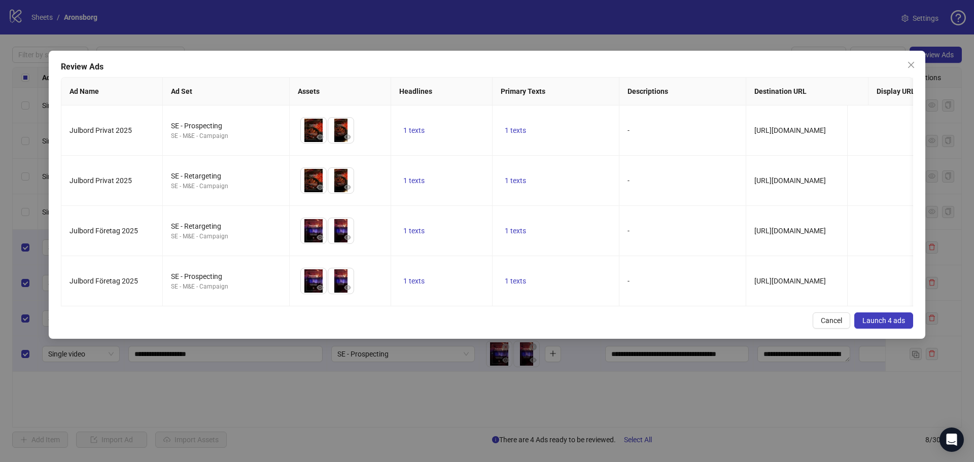
click at [879, 325] on span "Launch 4 ads" at bounding box center [884, 321] width 43 height 8
